Goal: Ask a question

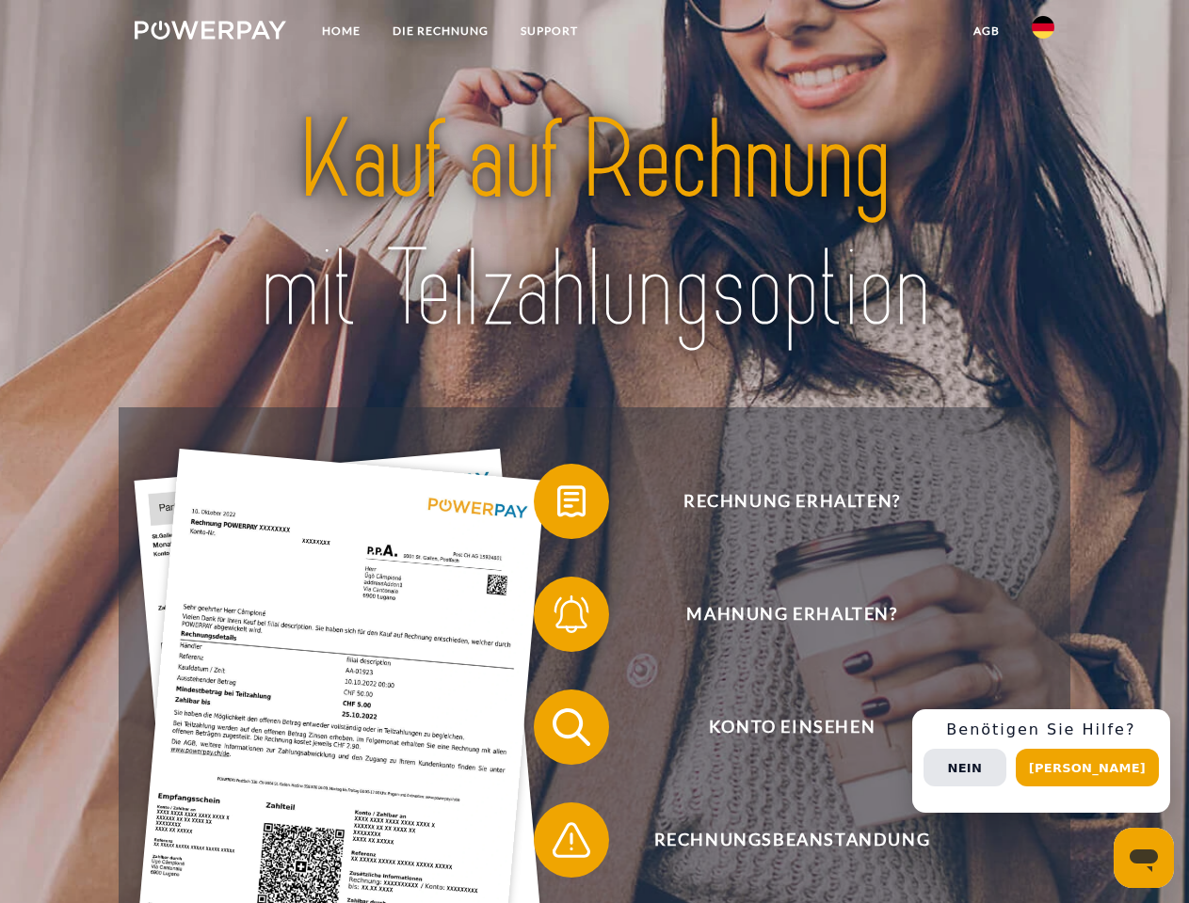
click at [210, 33] on img at bounding box center [211, 30] width 152 height 19
click at [1043, 33] on img at bounding box center [1042, 27] width 23 height 23
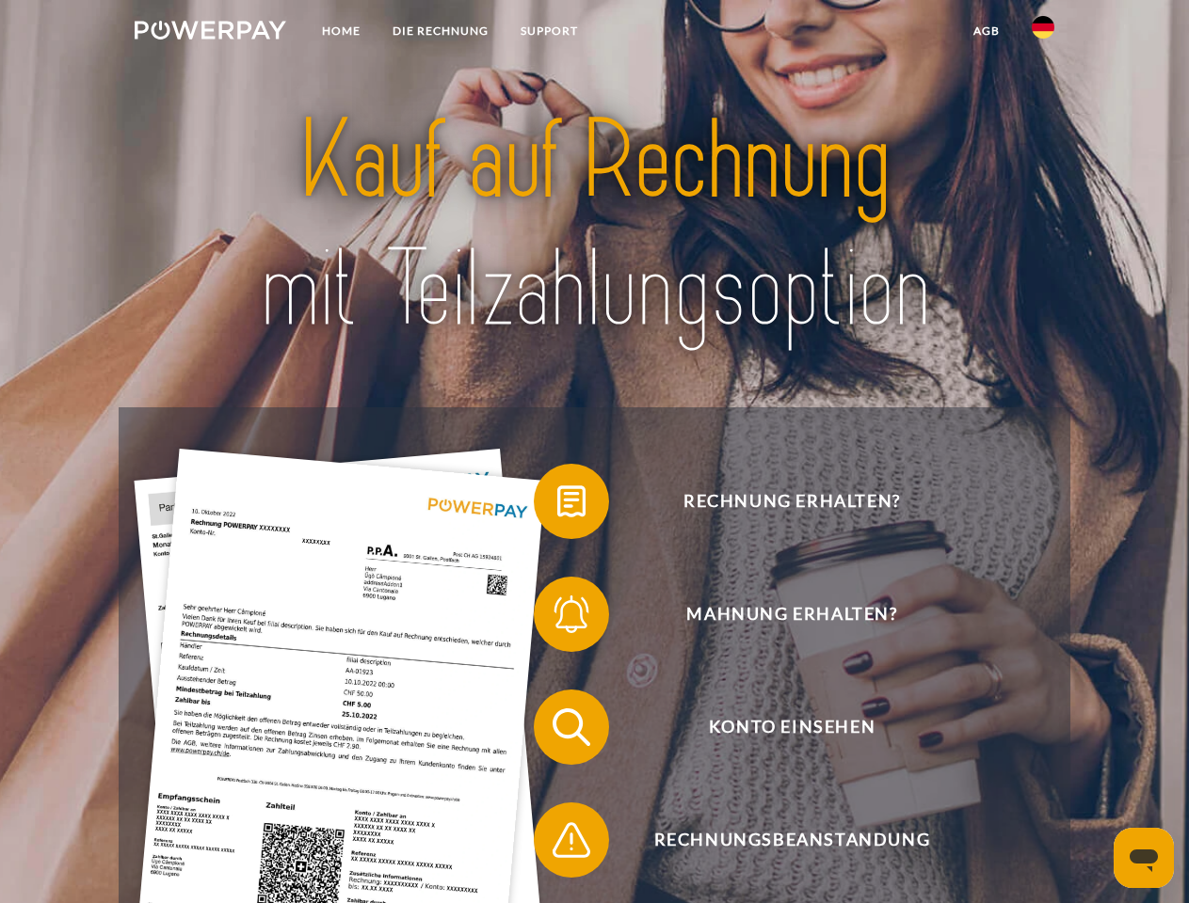
click at [985, 31] on link "agb" at bounding box center [986, 31] width 58 height 34
click at [557, 505] on span at bounding box center [543, 502] width 94 height 94
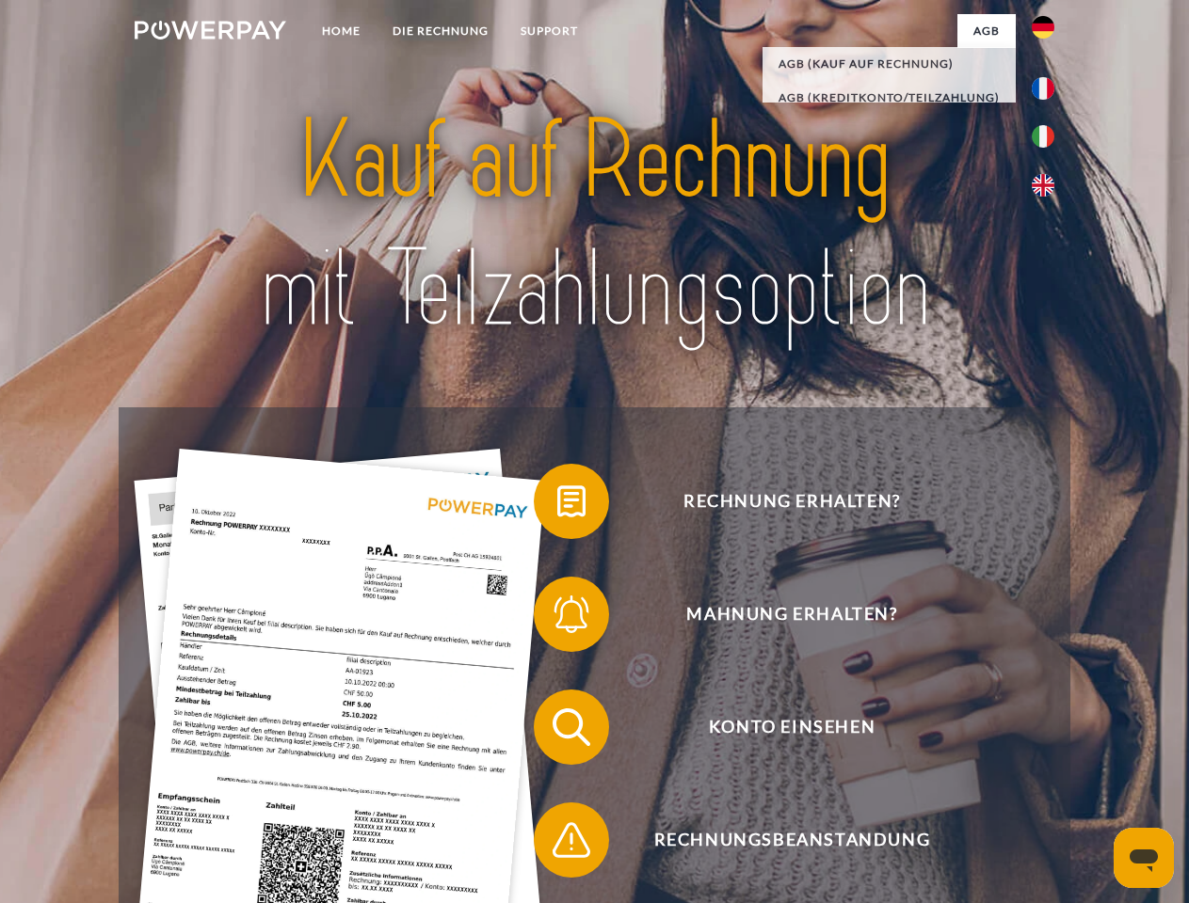
click at [557, 618] on span at bounding box center [543, 614] width 94 height 94
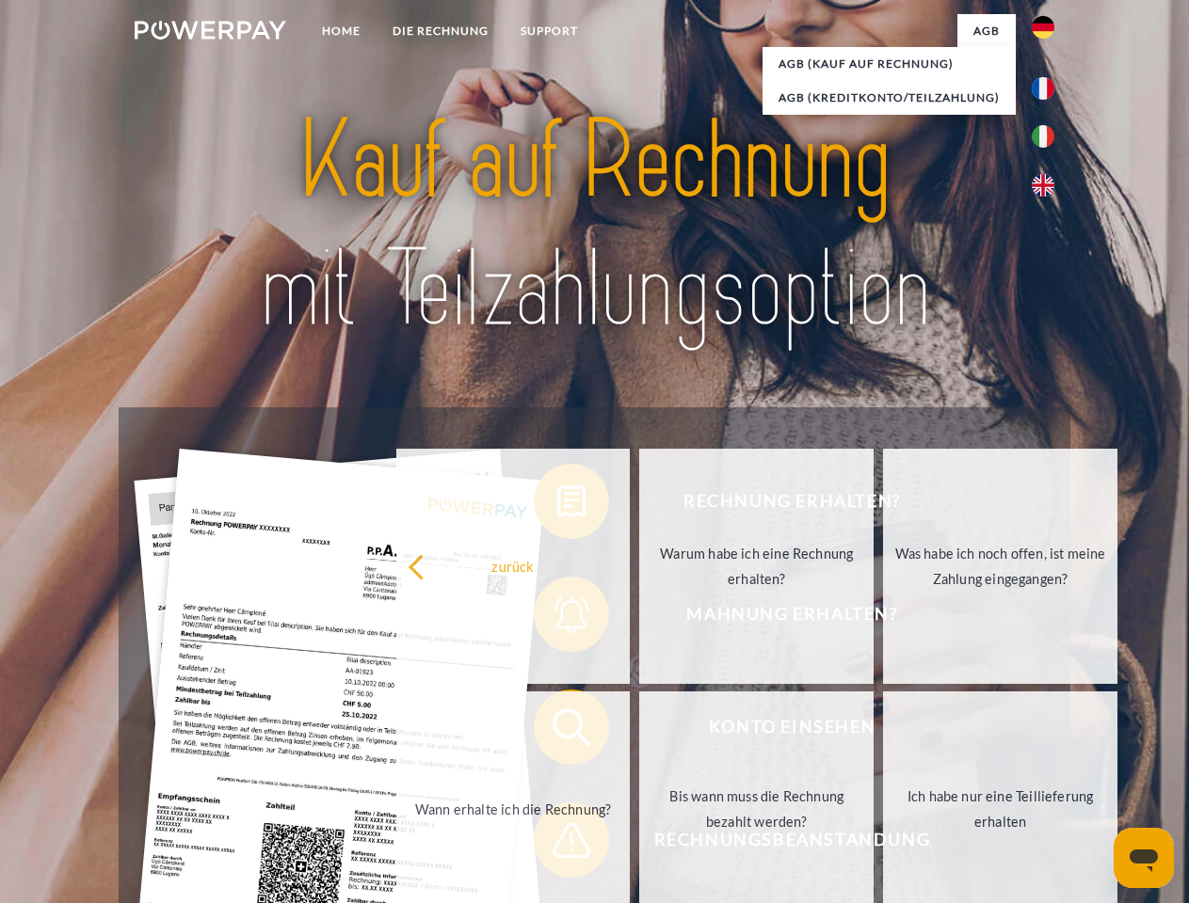
click at [639, 731] on link "Bis wann muss die Rechnung bezahlt werden?" at bounding box center [756, 809] width 234 height 235
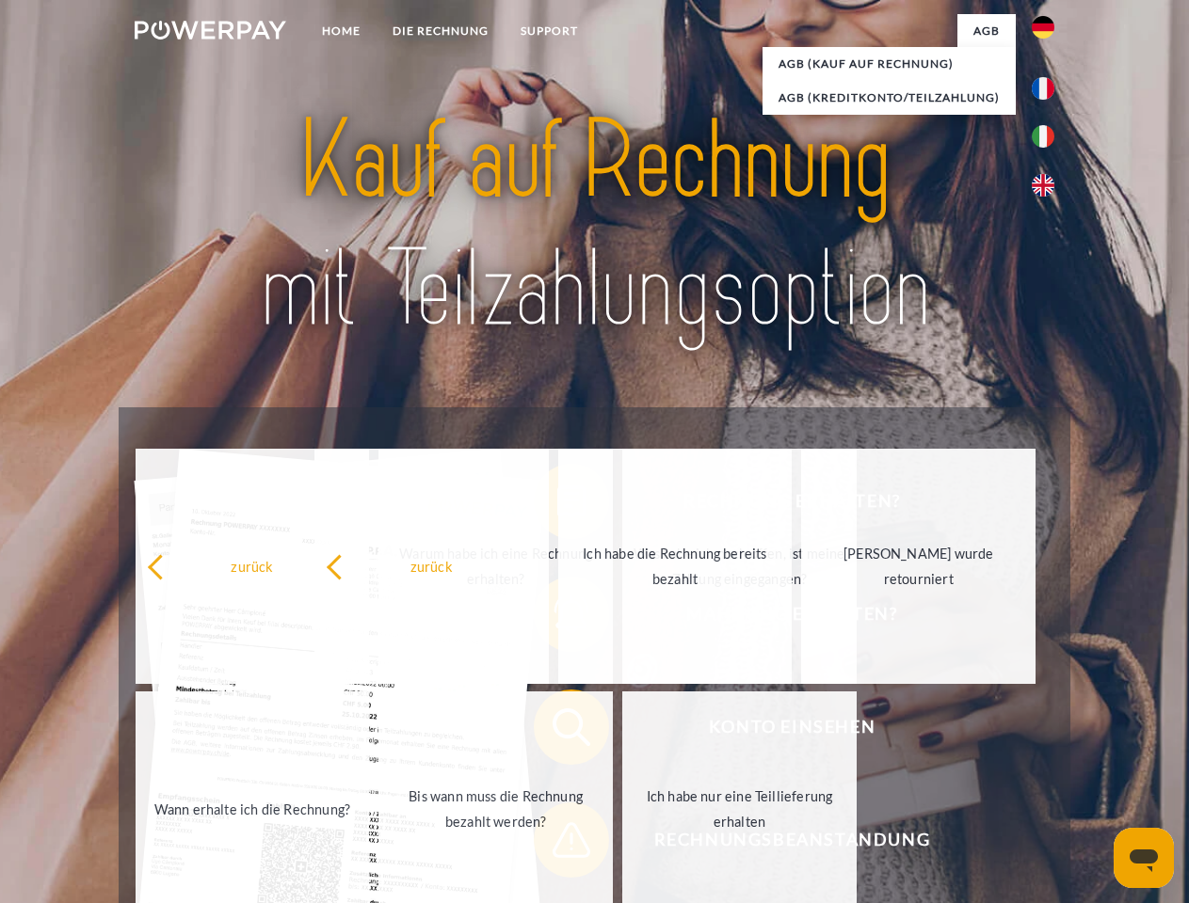
click at [557, 844] on div "zurück Warum habe ich eine Rechnung erhalten? Was habe ich noch offen, ist mein…" at bounding box center [497, 688] width 760 height 486
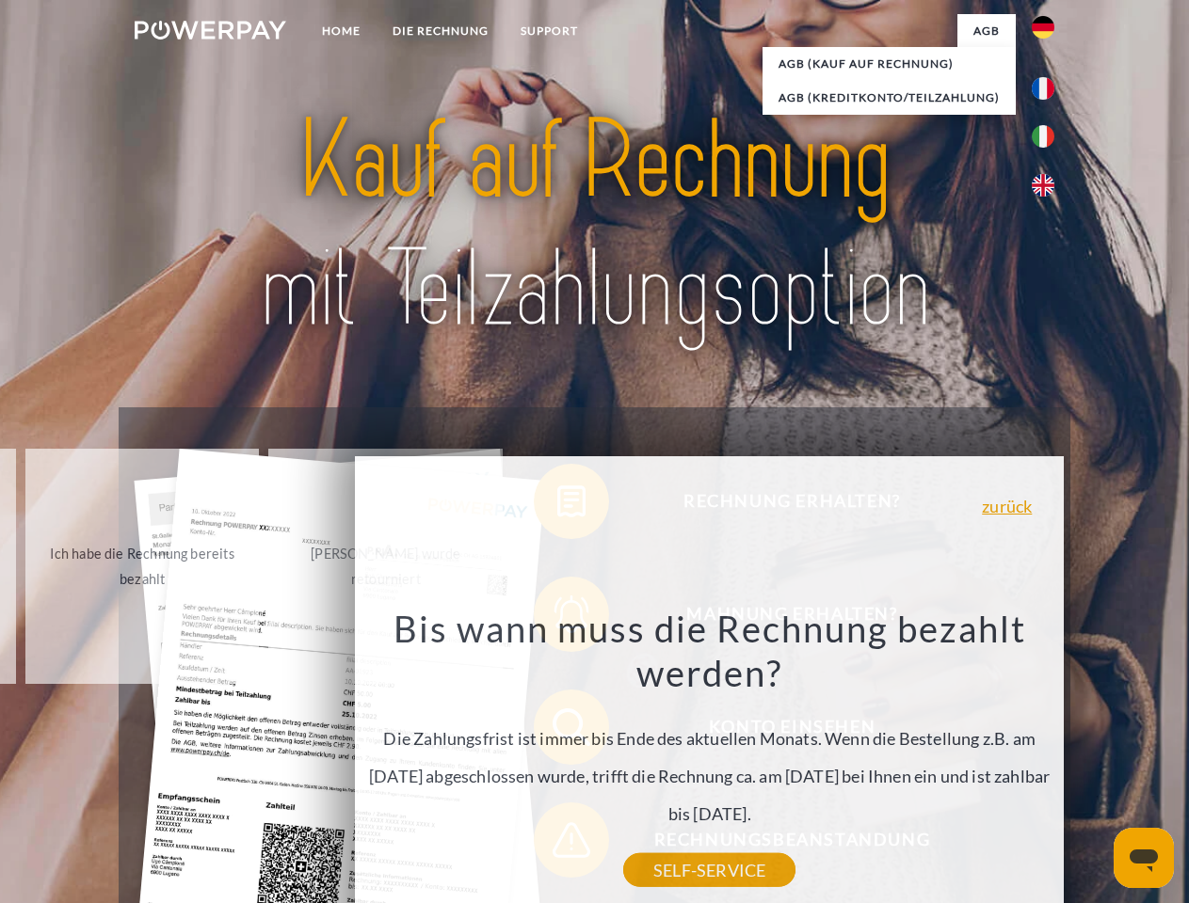
click at [1047, 761] on div "Rechnung erhalten? Mahnung erhalten? Konto einsehen" at bounding box center [594, 784] width 951 height 753
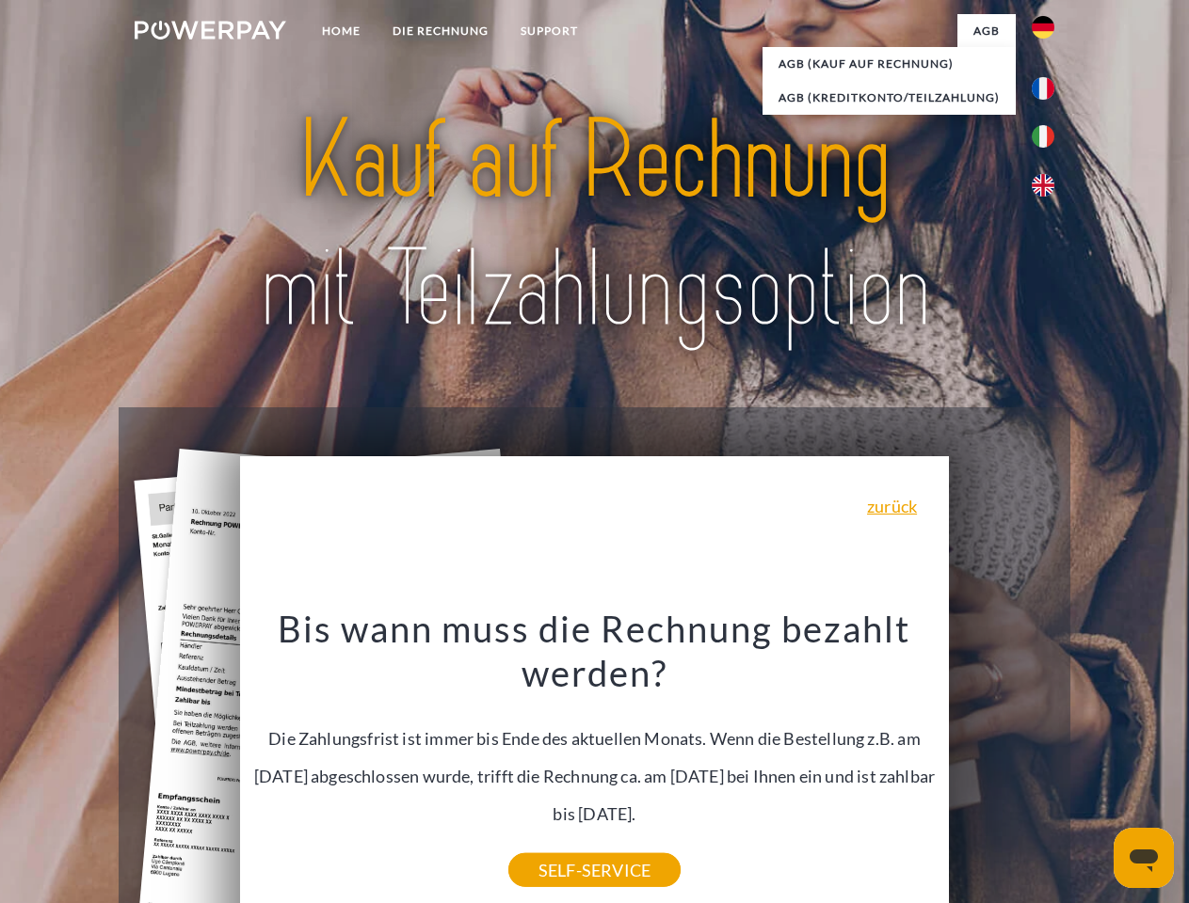
click at [1001, 765] on span "Konto einsehen" at bounding box center [791, 727] width 461 height 75
click at [1094, 768] on header "Home DIE RECHNUNG SUPPORT" at bounding box center [594, 650] width 1189 height 1300
